Goal: Task Accomplishment & Management: Manage account settings

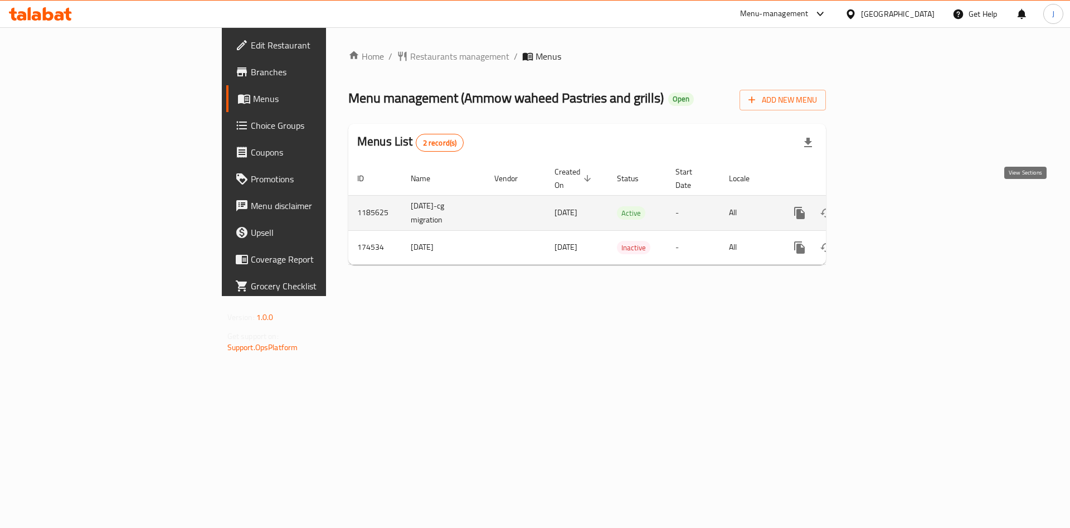
click at [893, 200] on link "enhanced table" at bounding box center [880, 213] width 27 height 27
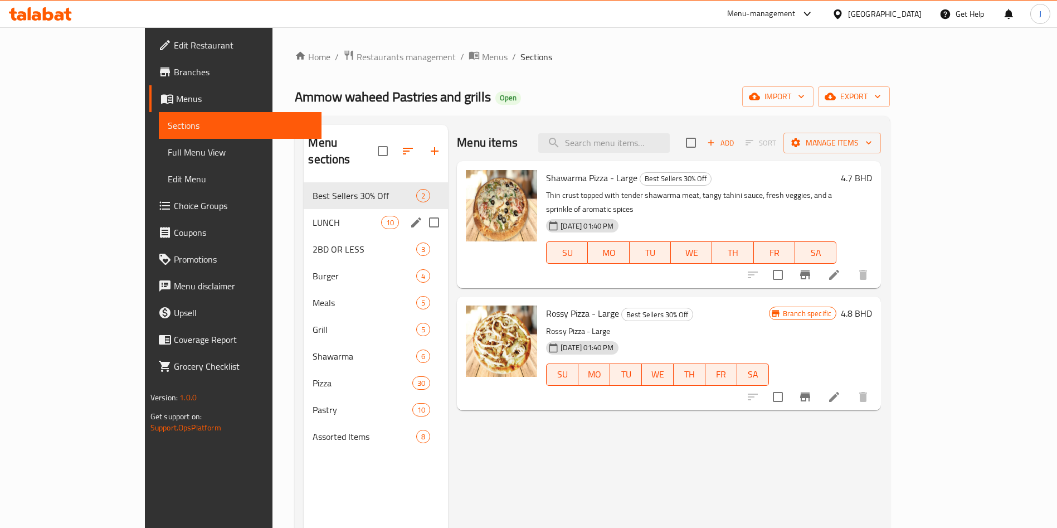
click at [304, 214] on div "LUNCH 10" at bounding box center [376, 222] width 144 height 27
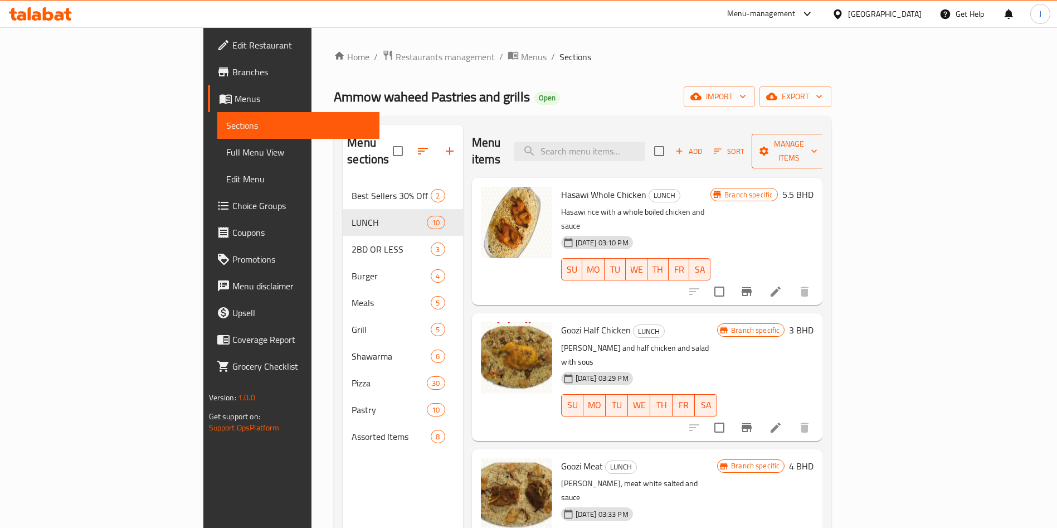
click at [818, 143] on span "Manage items" at bounding box center [789, 151] width 57 height 28
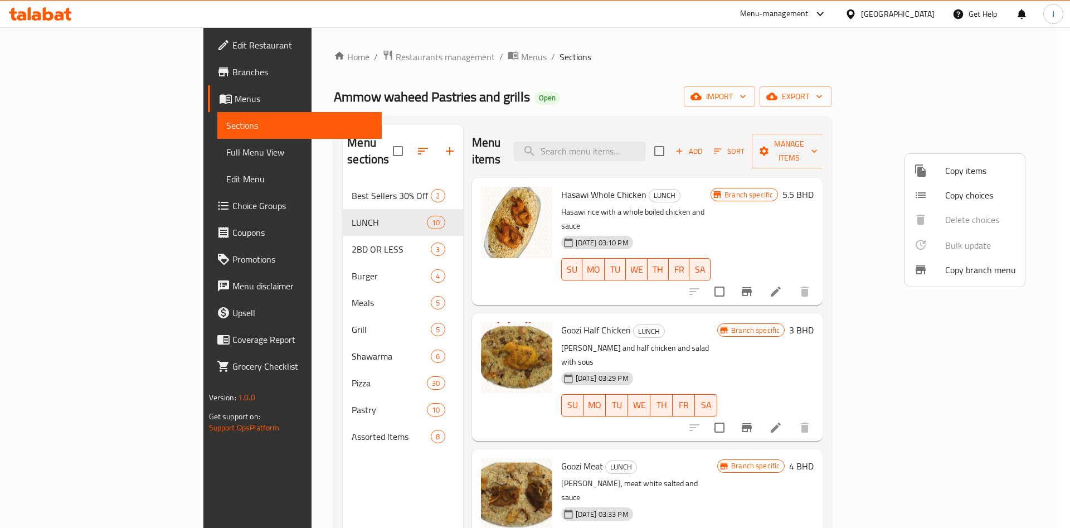
click at [285, 386] on div at bounding box center [535, 264] width 1070 height 528
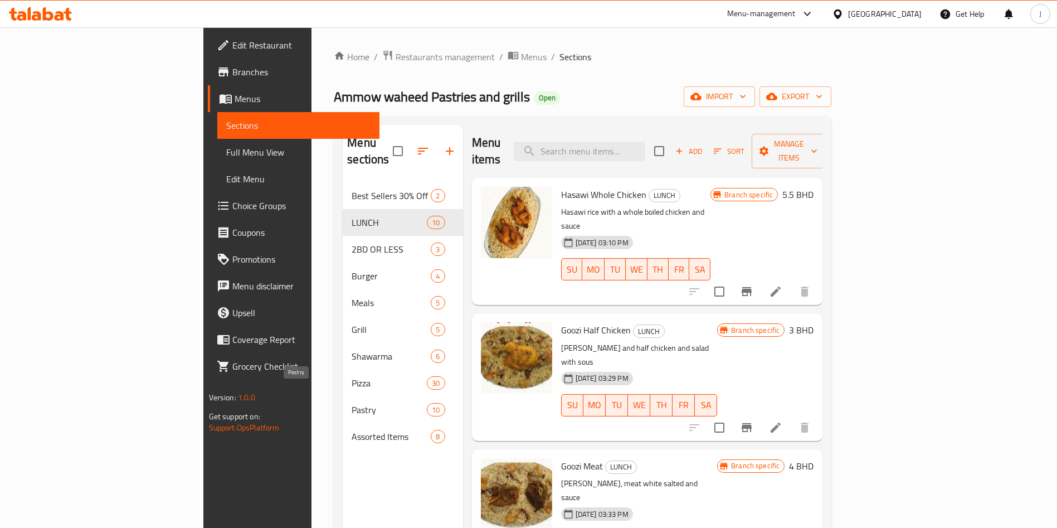
click at [352, 403] on span "Pastry" at bounding box center [389, 409] width 75 height 13
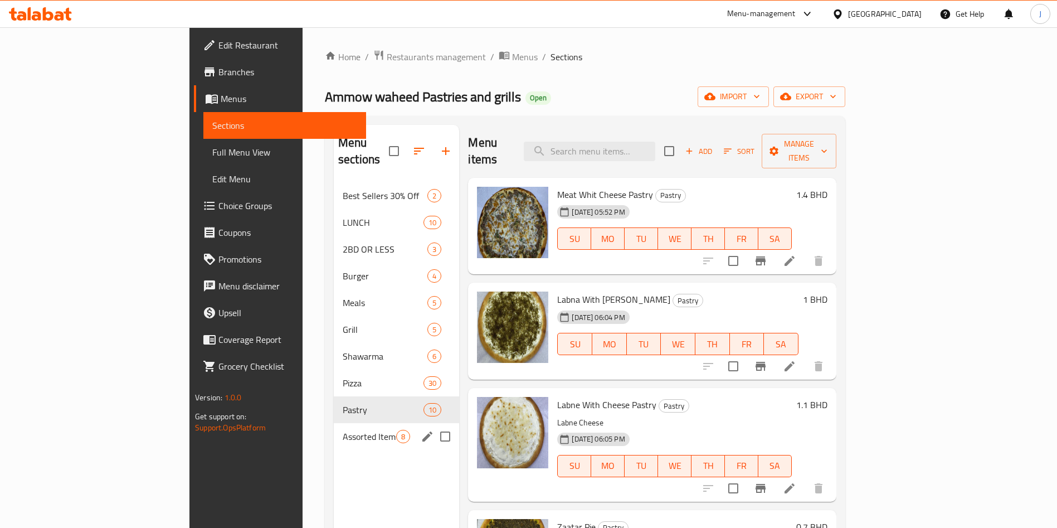
click at [334, 429] on div "Assorted Items 8" at bounding box center [396, 436] width 125 height 27
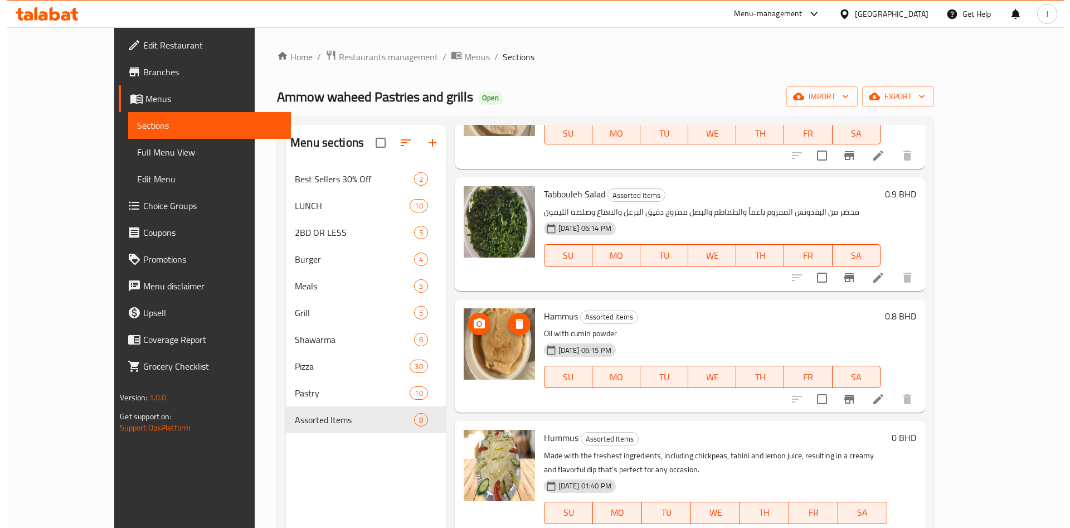
scroll to position [107, 0]
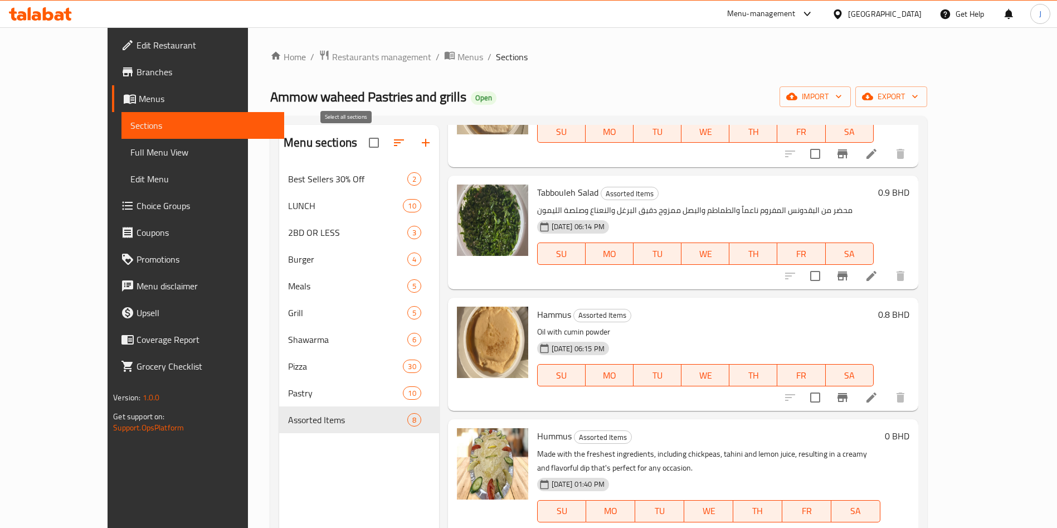
click at [362, 136] on input "checkbox" at bounding box center [373, 142] width 23 height 23
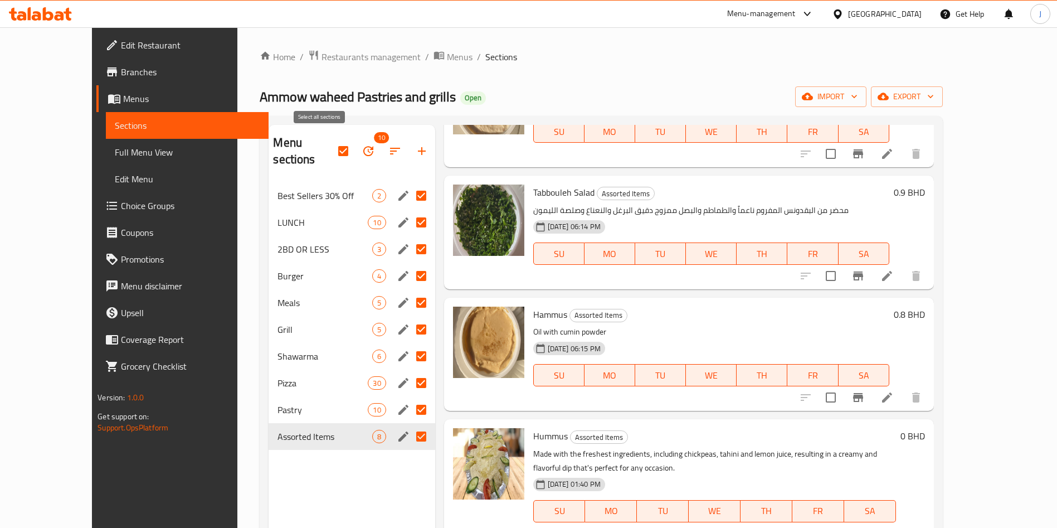
click at [332, 143] on input "checkbox" at bounding box center [343, 150] width 23 height 23
checkbox input "false"
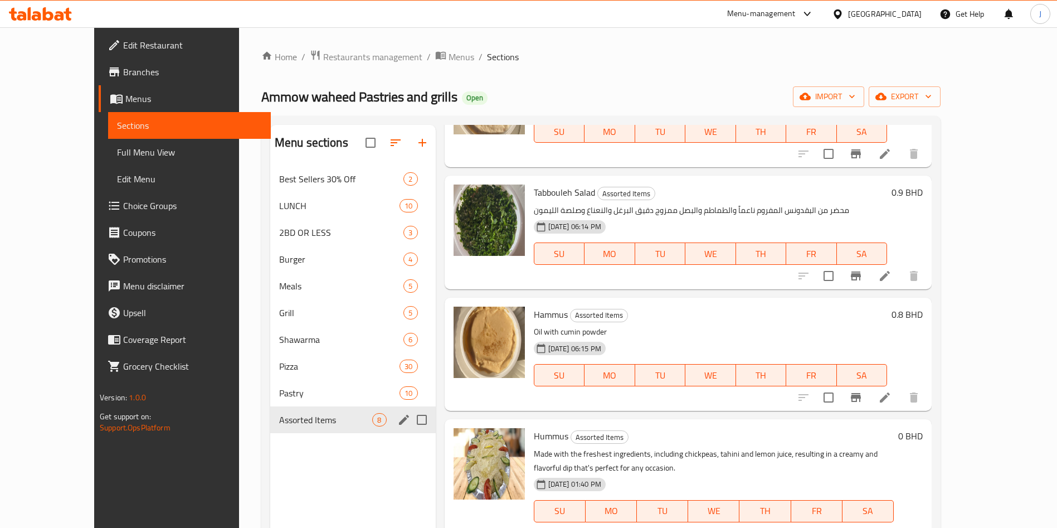
click at [410, 420] on input "Menu sections" at bounding box center [421, 419] width 23 height 23
checkbox input "true"
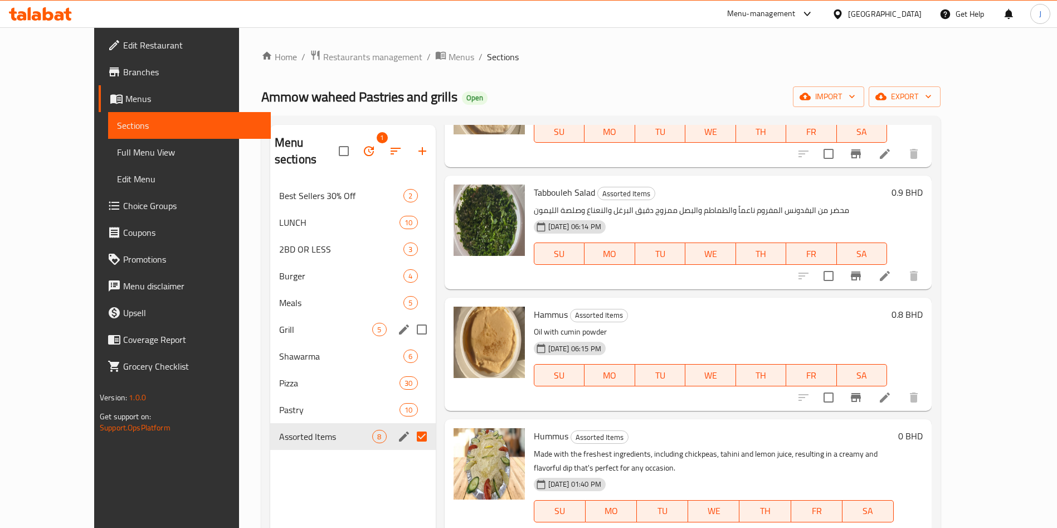
click at [410, 318] on input "Menu sections" at bounding box center [421, 329] width 23 height 23
checkbox input "true"
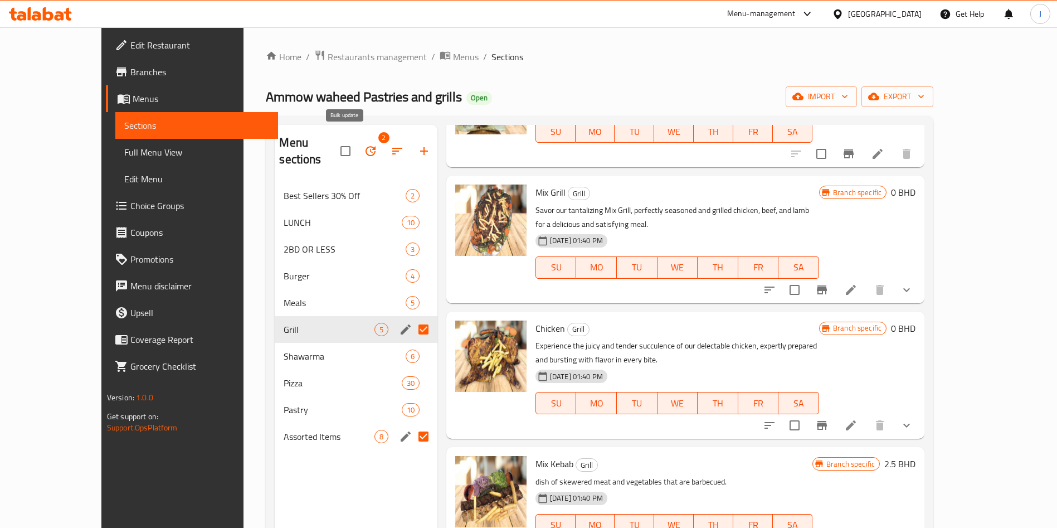
click at [364, 144] on icon "button" at bounding box center [370, 150] width 13 height 13
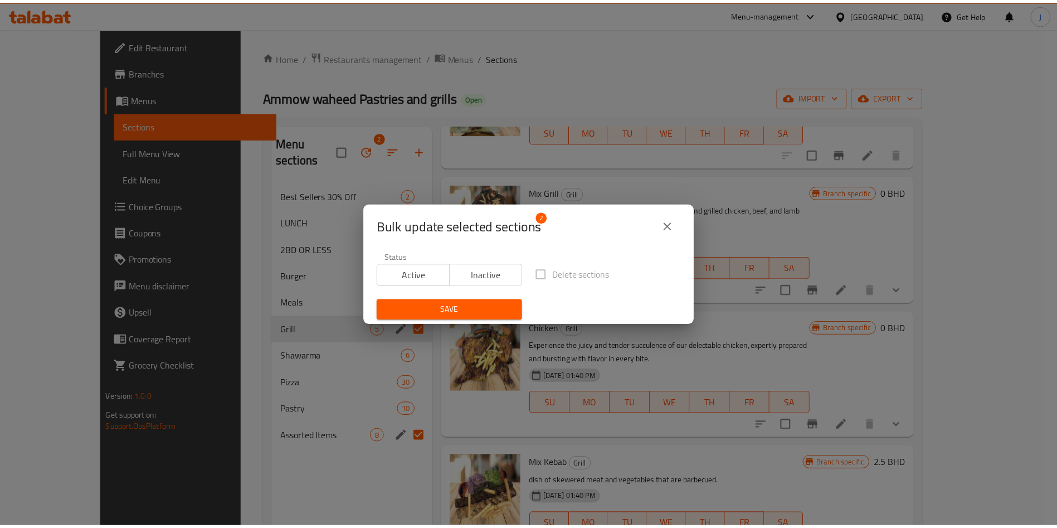
scroll to position [2, 0]
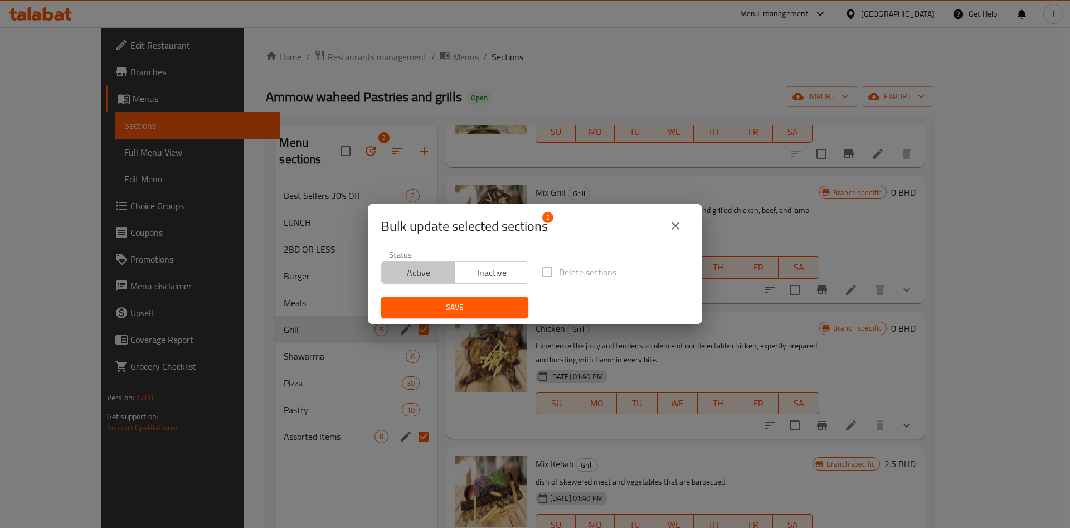
click at [423, 272] on span "Active" at bounding box center [418, 273] width 65 height 16
click at [679, 225] on icon "close" at bounding box center [675, 225] width 13 height 13
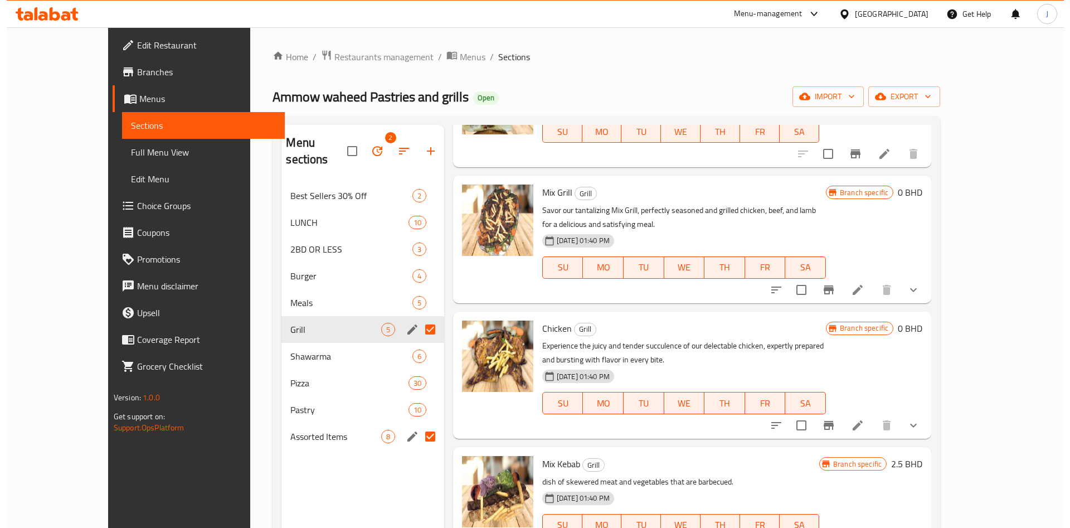
scroll to position [0, 0]
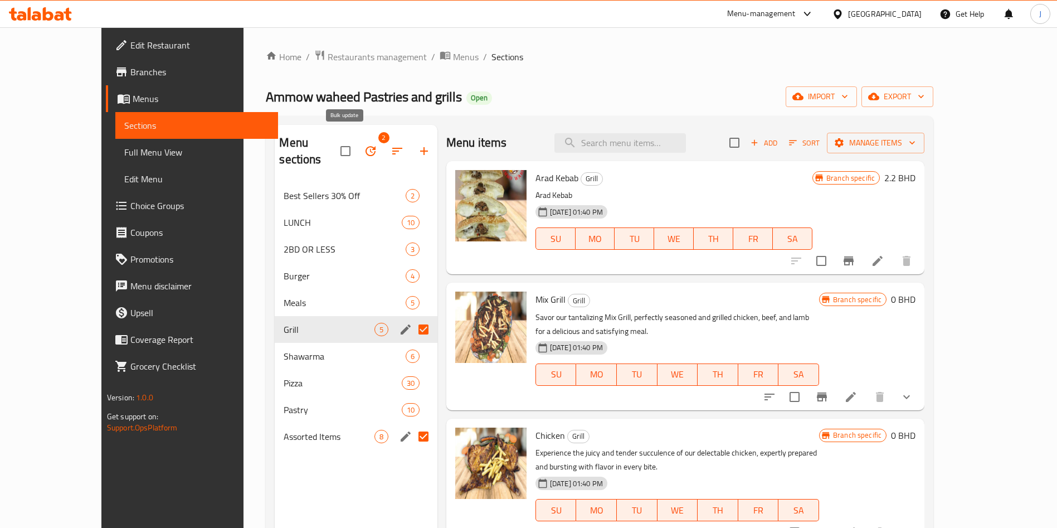
click at [364, 144] on icon "button" at bounding box center [370, 150] width 13 height 13
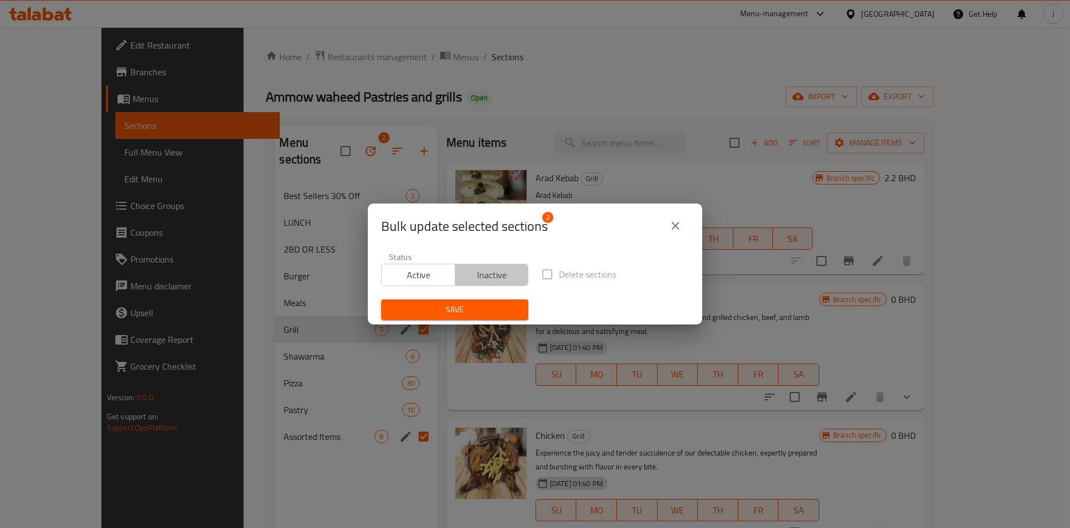
click at [495, 273] on span "Inactive" at bounding box center [492, 275] width 65 height 16
click at [397, 272] on span "Active" at bounding box center [418, 275] width 65 height 16
click at [674, 227] on icon "close" at bounding box center [676, 226] width 8 height 8
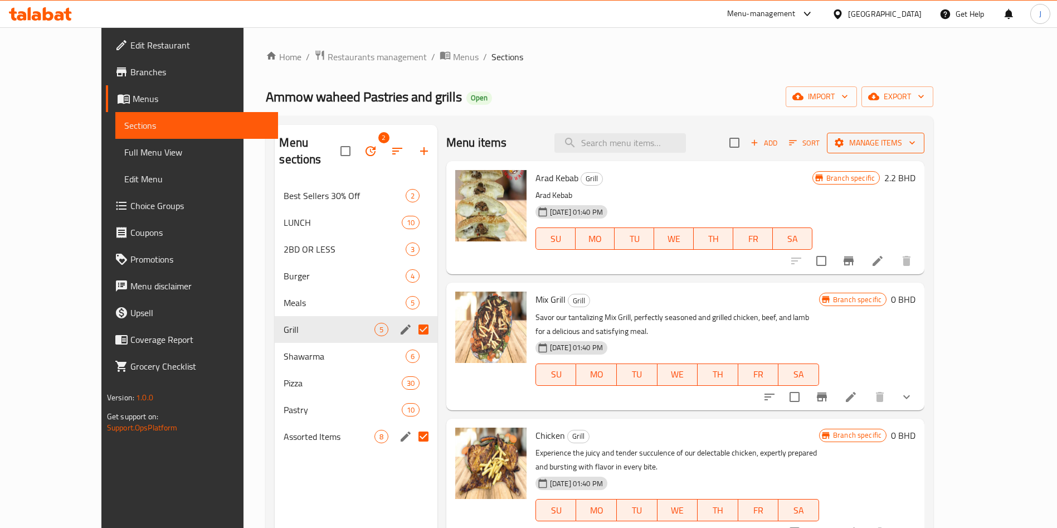
click at [916, 144] on span "Manage items" at bounding box center [876, 143] width 80 height 14
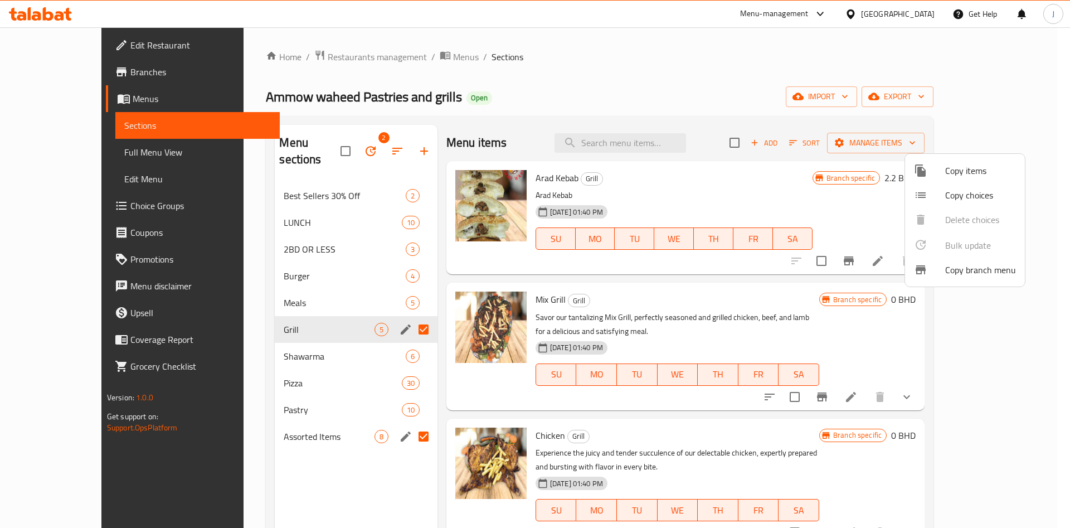
click at [1038, 212] on div at bounding box center [535, 264] width 1070 height 528
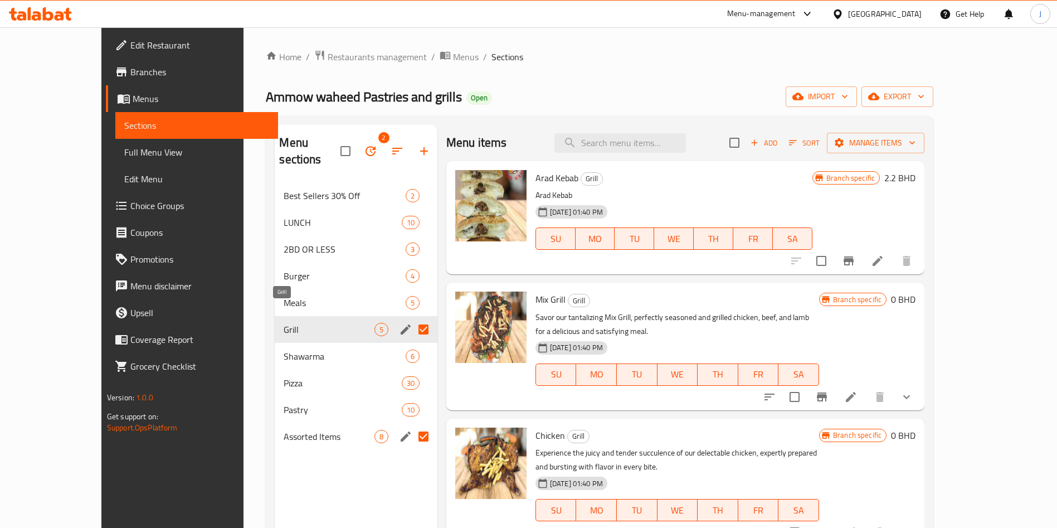
drag, startPoint x: 278, startPoint y: 315, endPoint x: 237, endPoint y: 454, distance: 144.1
click at [275, 454] on div "Menu sections 2 Best Sellers 30% Off 2 LUNCH 10 2BD OR LESS 3 Burger 4 Meals 5 …" at bounding box center [356, 389] width 162 height 528
click at [334, 143] on input "checkbox" at bounding box center [345, 150] width 23 height 23
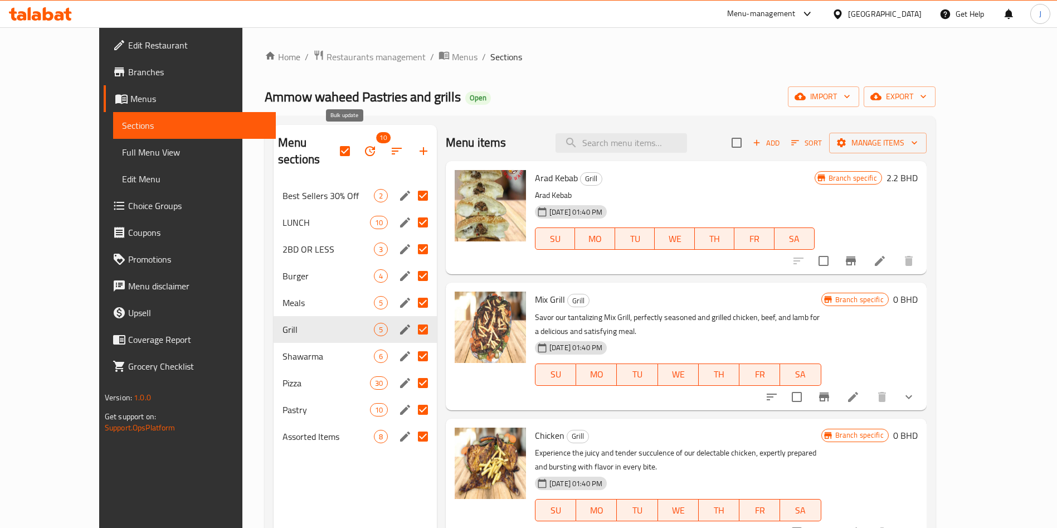
click at [363, 144] on icon "button" at bounding box center [369, 150] width 13 height 13
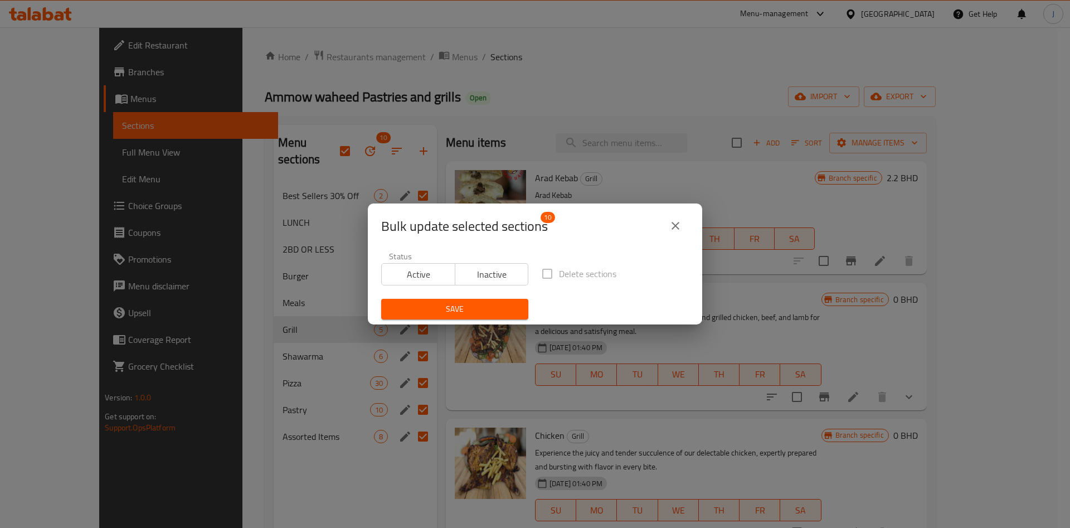
scroll to position [2, 0]
click at [676, 224] on icon "close" at bounding box center [675, 225] width 13 height 13
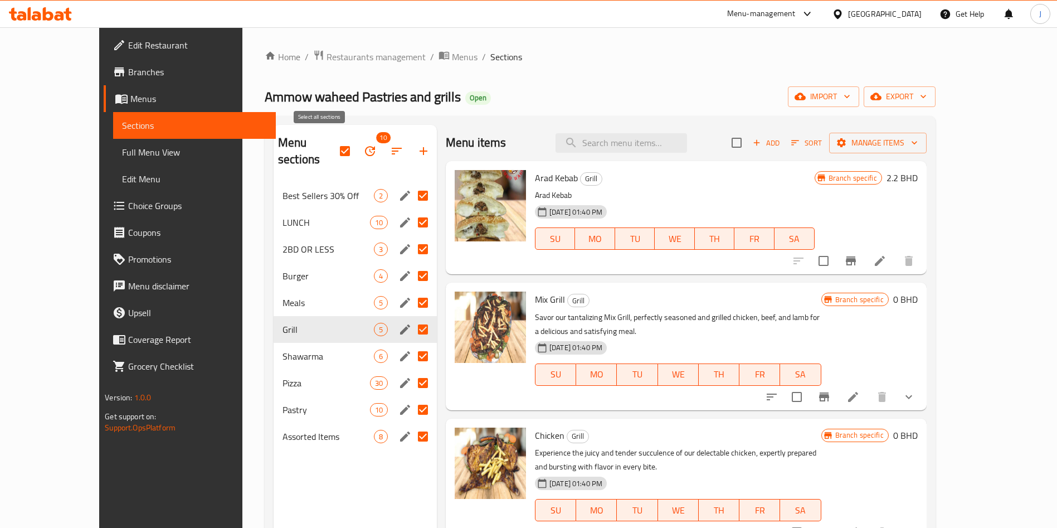
click at [333, 142] on input "checkbox" at bounding box center [344, 150] width 23 height 23
checkbox input "false"
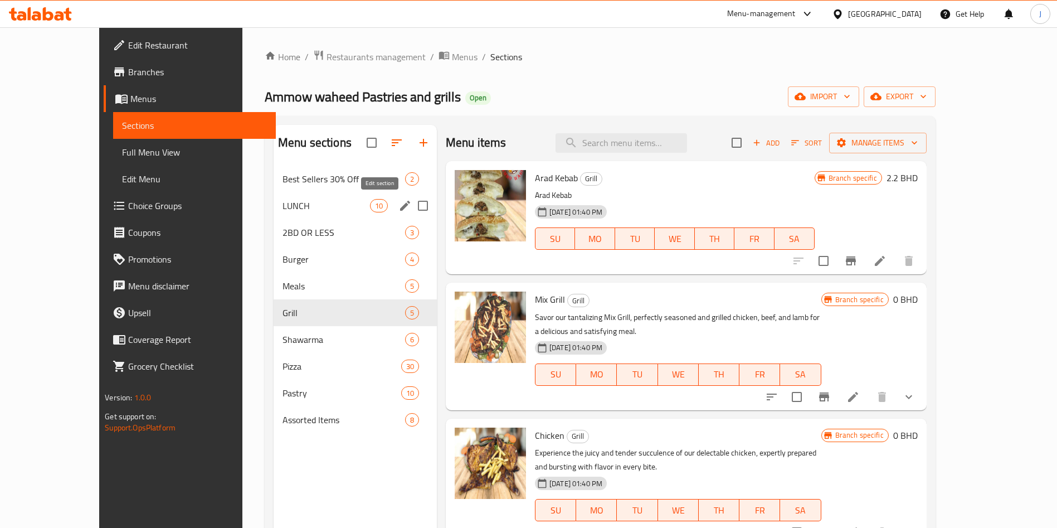
click at [400, 204] on icon "edit" at bounding box center [405, 206] width 10 height 10
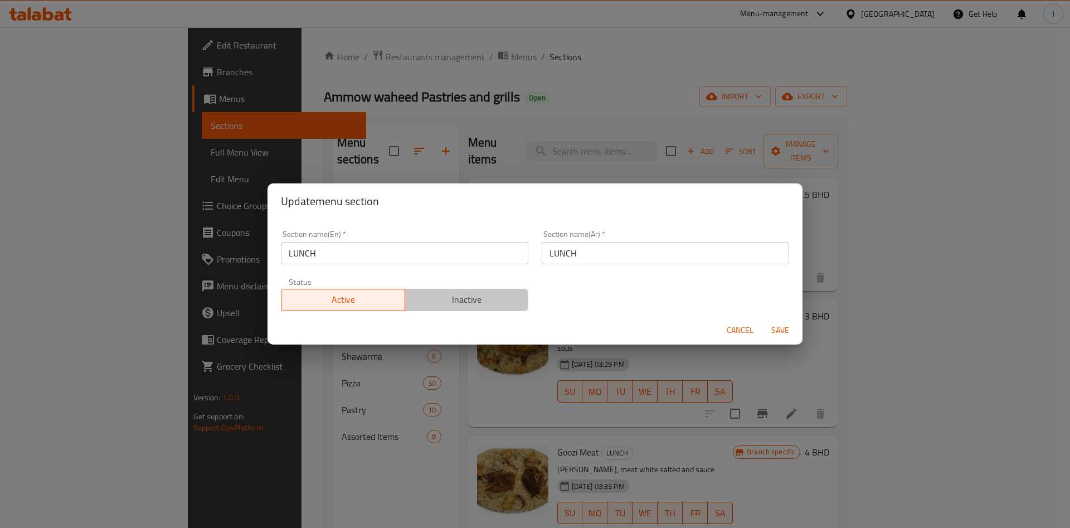
click at [474, 299] on span "Inactive" at bounding box center [467, 299] width 115 height 16
click at [348, 294] on span "Active" at bounding box center [343, 299] width 115 height 16
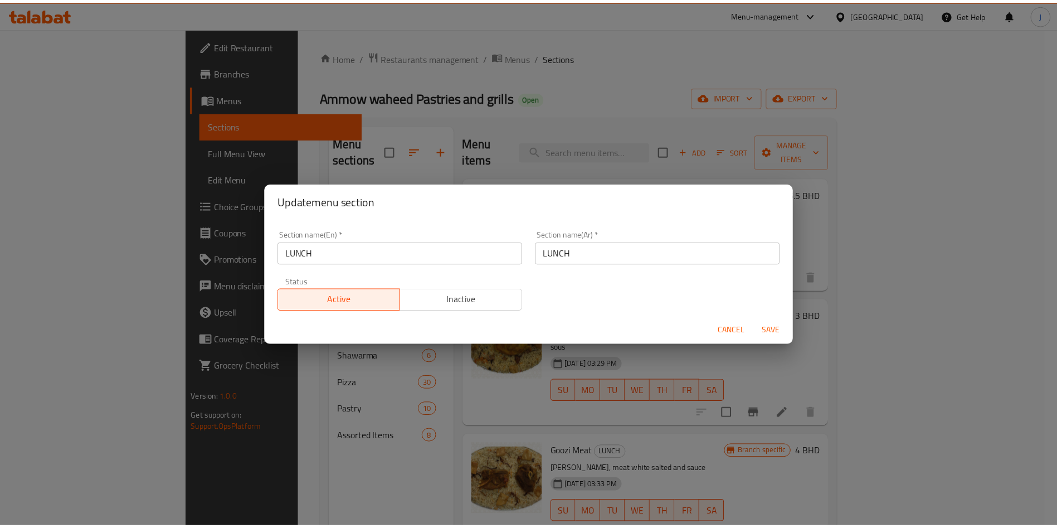
scroll to position [2, 0]
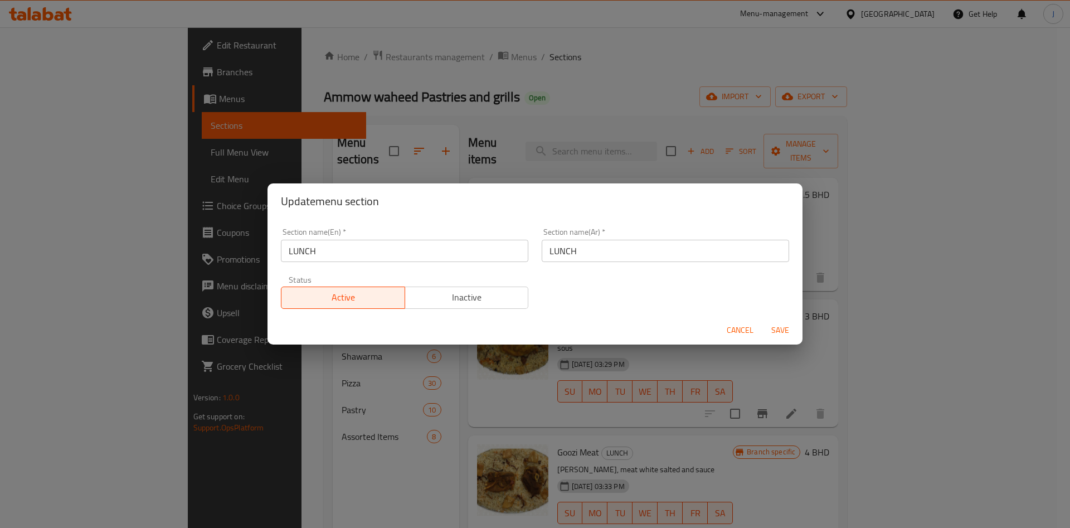
click at [734, 133] on div "Update menu section Section name(En)   * LUNCH Section name(En) * Section name(…" at bounding box center [535, 264] width 1070 height 528
